Goal: Information Seeking & Learning: Learn about a topic

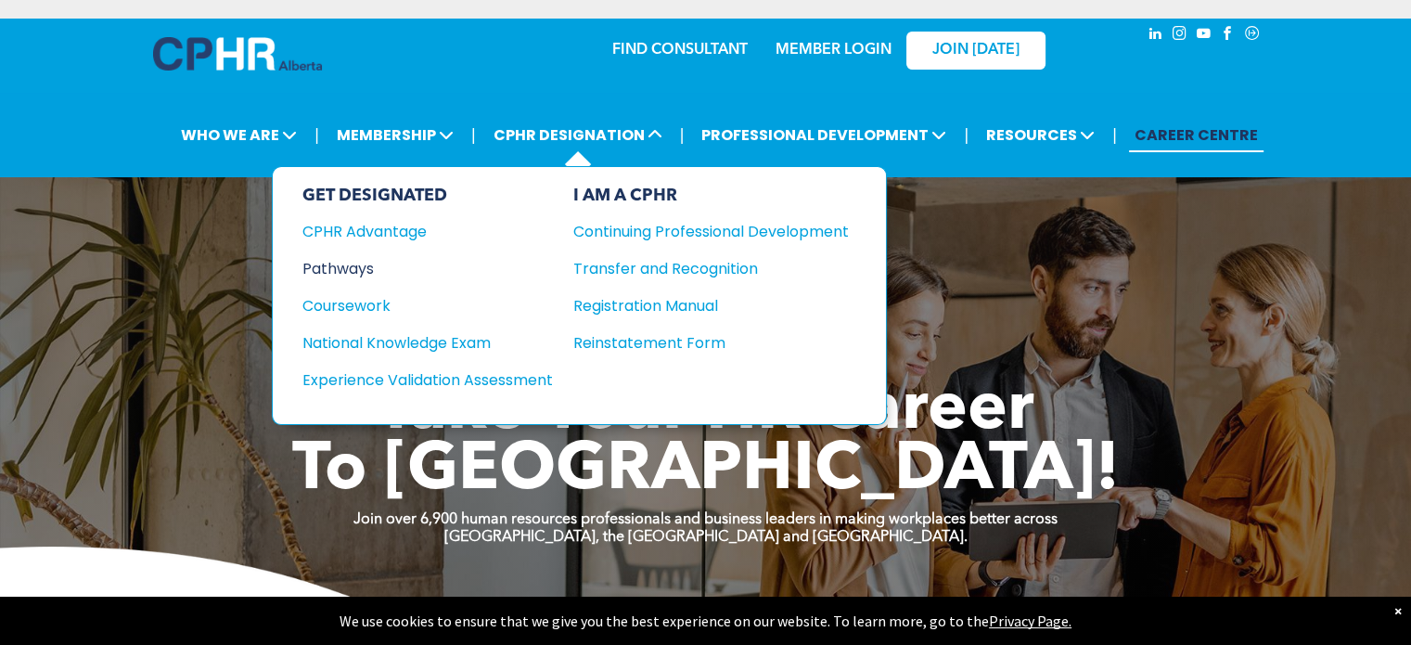
click at [349, 266] on div "Pathways" at bounding box center [414, 268] width 225 height 23
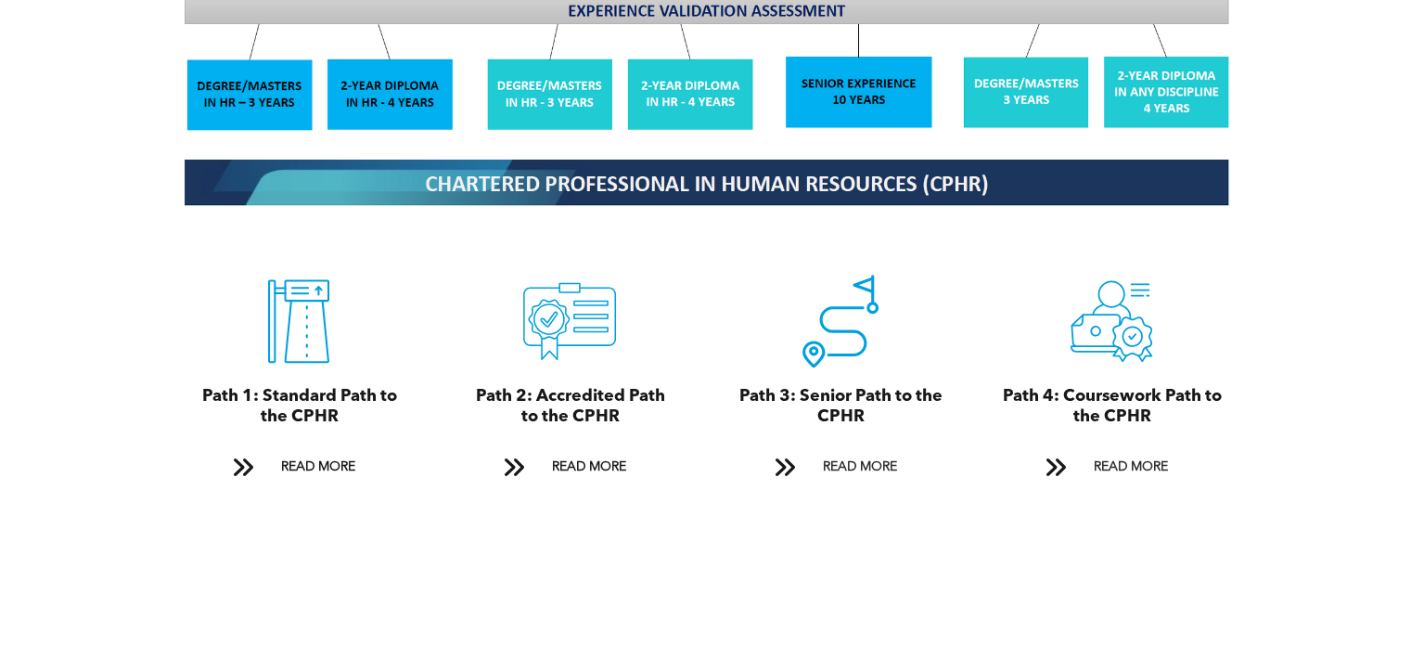
scroll to position [1948, 0]
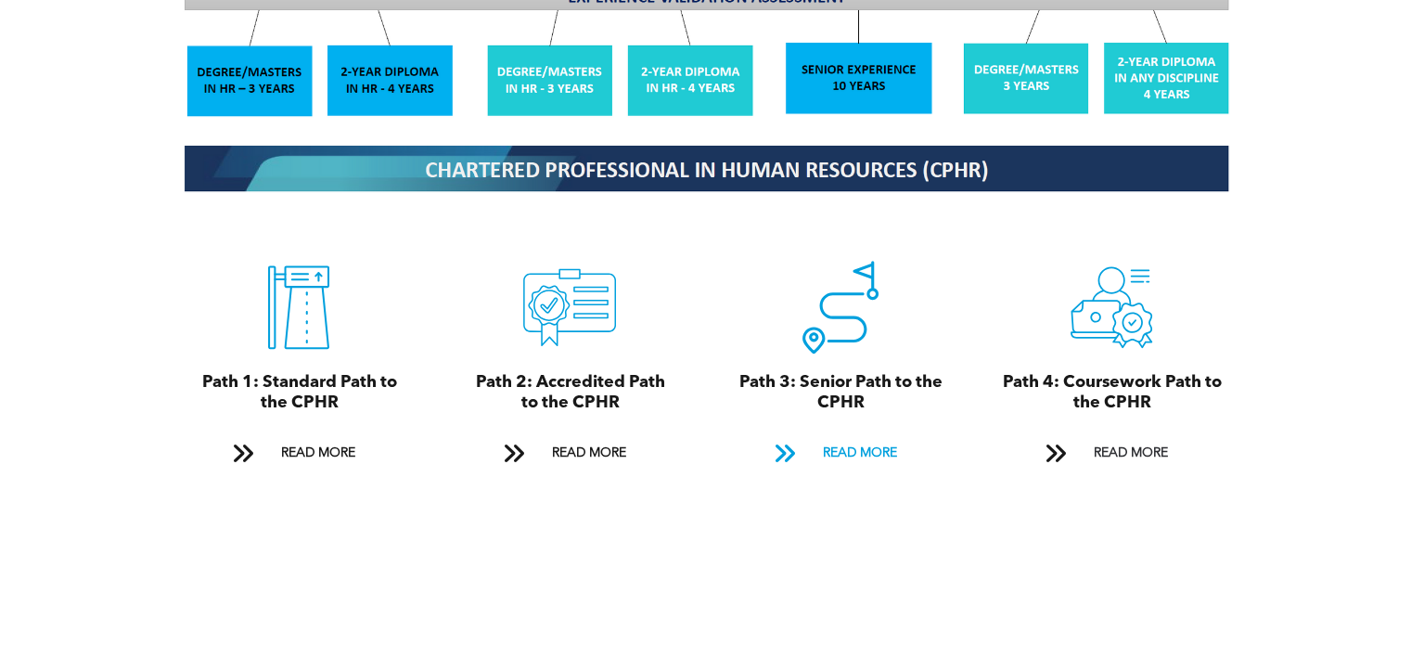
click at [861, 439] on span "READ MORE" at bounding box center [859, 453] width 87 height 34
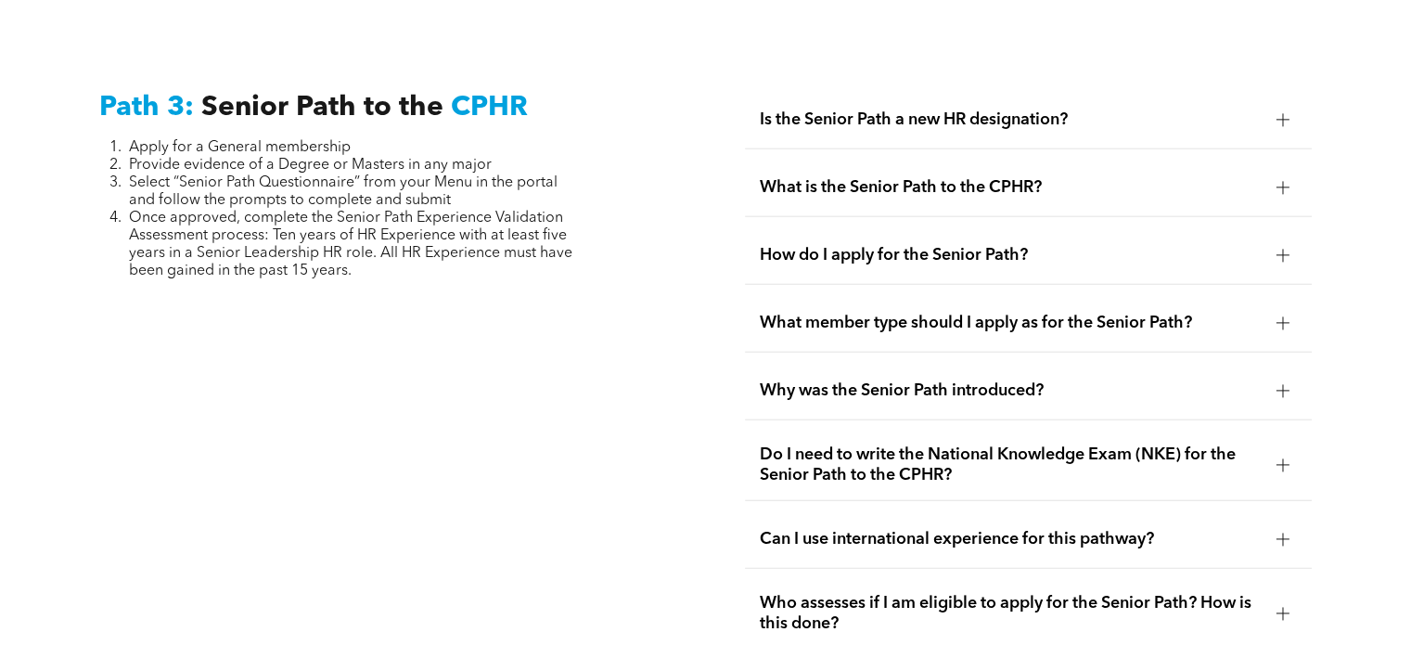
scroll to position [4624, 0]
